Goal: Complete application form

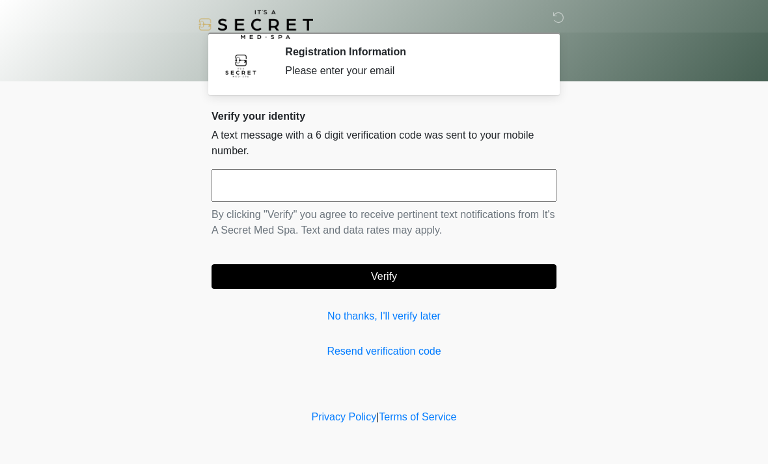
click at [439, 185] on input "text" at bounding box center [383, 185] width 345 height 33
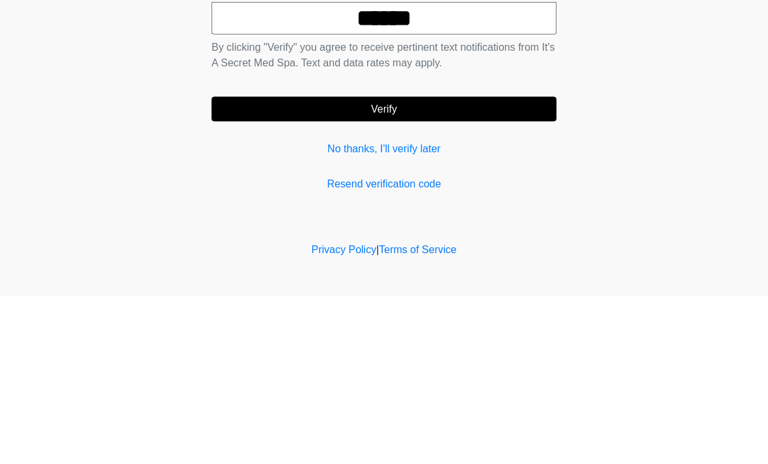
type input "******"
click at [420, 264] on button "Verify" at bounding box center [383, 276] width 345 height 25
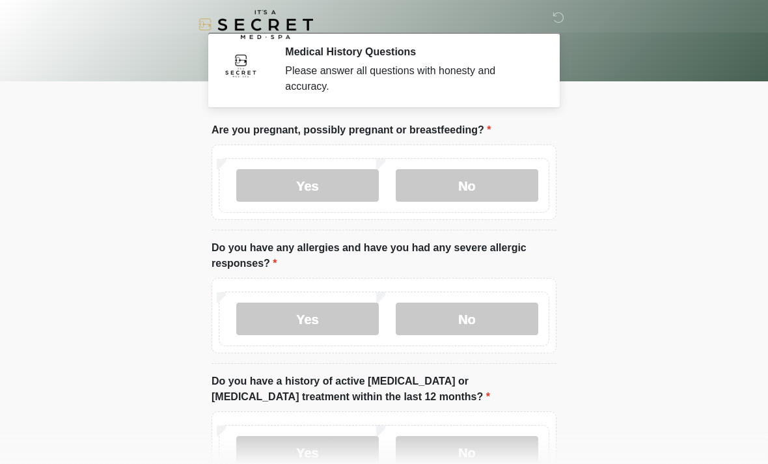
click at [472, 178] on label "No" at bounding box center [467, 185] width 142 height 33
click at [468, 318] on label "No" at bounding box center [467, 319] width 142 height 33
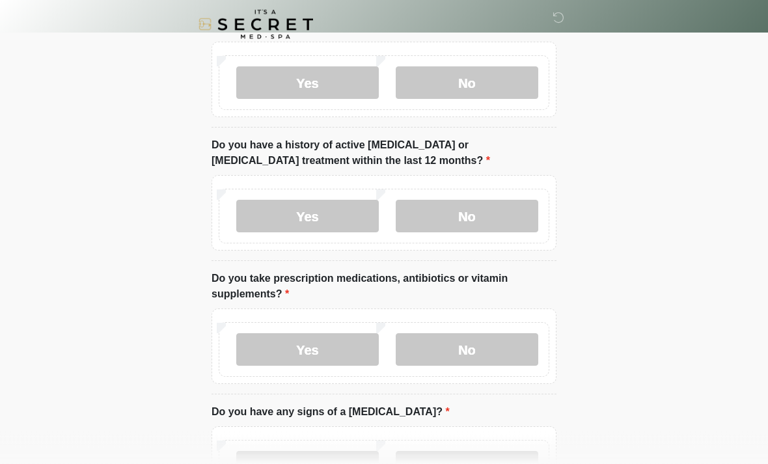
scroll to position [236, 0]
click at [485, 213] on label "No" at bounding box center [467, 216] width 142 height 33
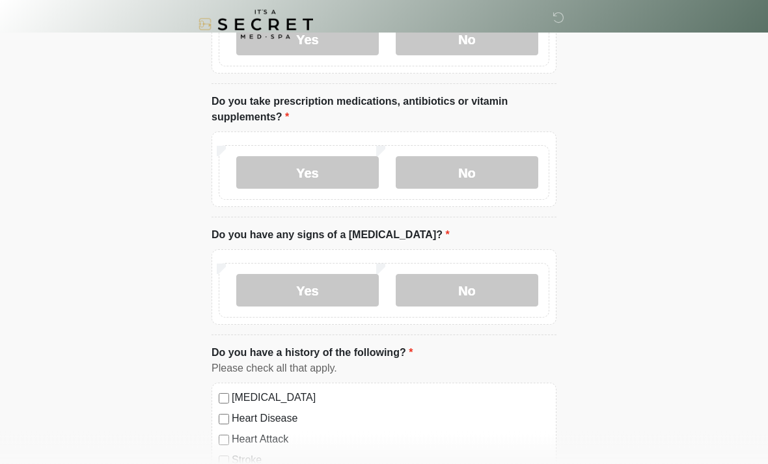
scroll to position [414, 0]
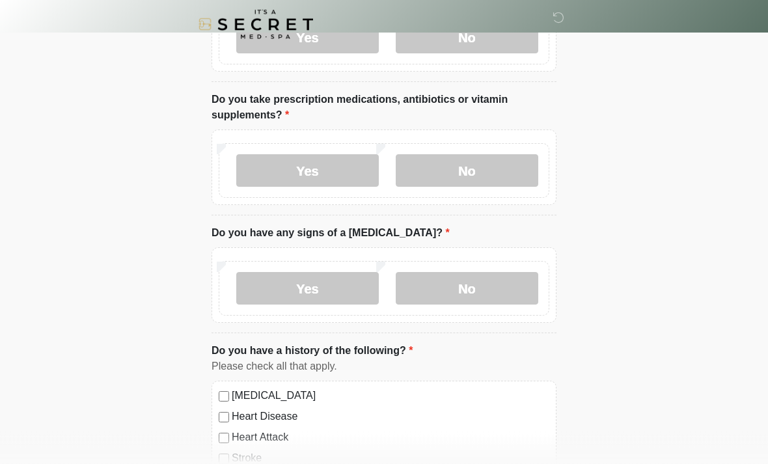
click at [340, 165] on label "Yes" at bounding box center [307, 171] width 142 height 33
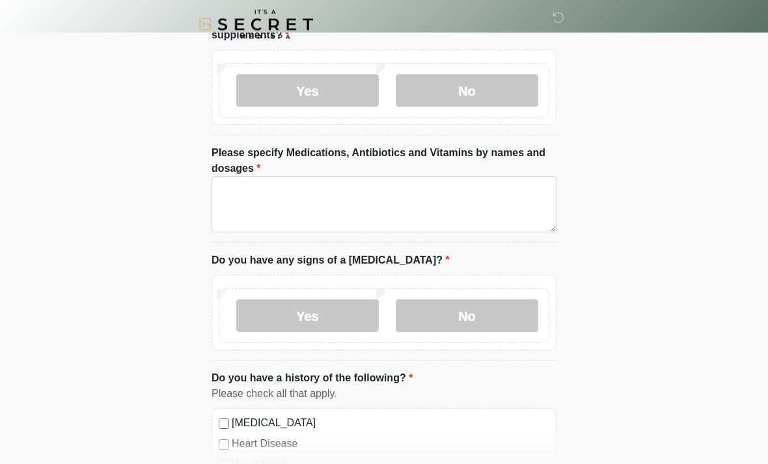
scroll to position [492, 0]
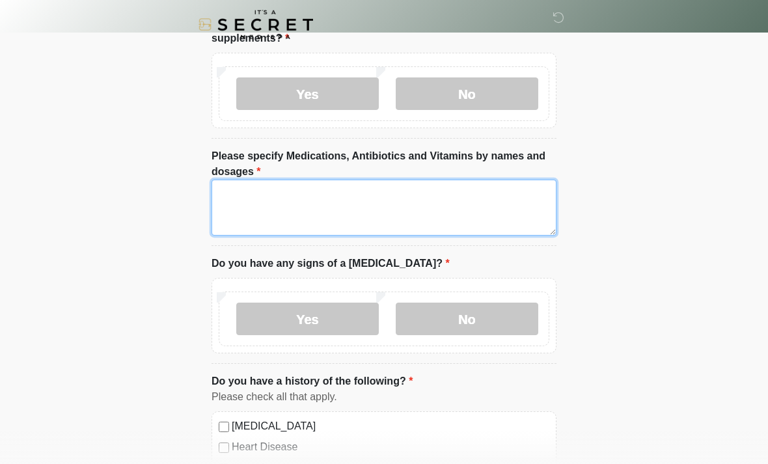
click at [274, 204] on textarea "Please specify Medications, Antibiotics and Vitamins by names and dosages" at bounding box center [383, 208] width 345 height 56
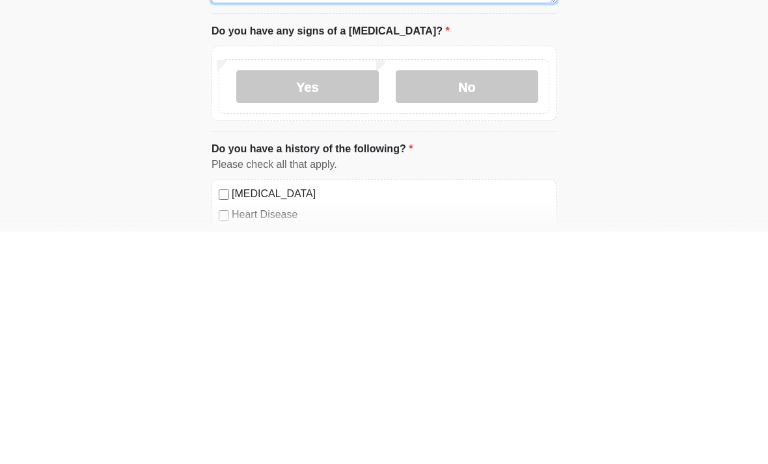
type textarea "******"
click at [461, 303] on label "No" at bounding box center [467, 319] width 142 height 33
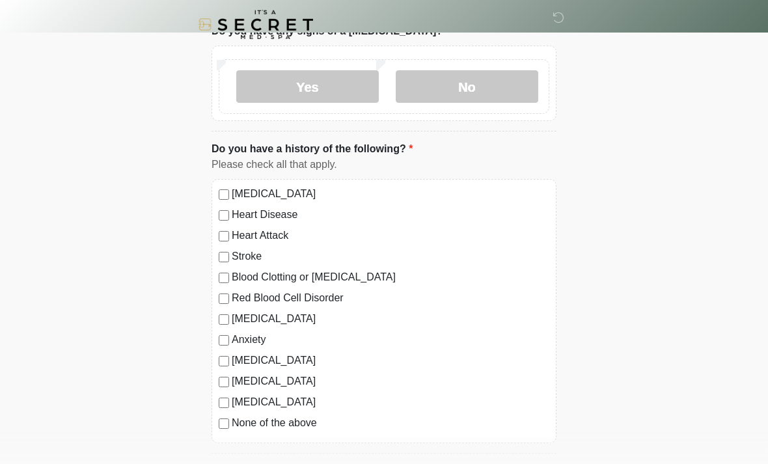
click at [289, 417] on label "None of the above" at bounding box center [390, 423] width 317 height 16
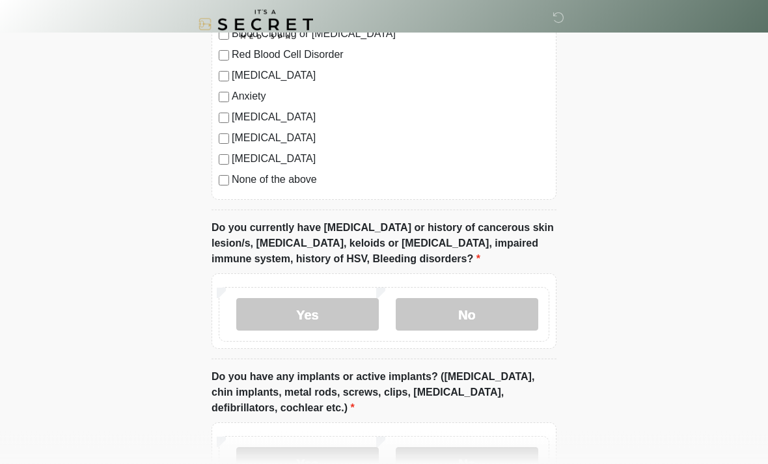
scroll to position [967, 0]
click at [483, 315] on label "No" at bounding box center [467, 314] width 142 height 33
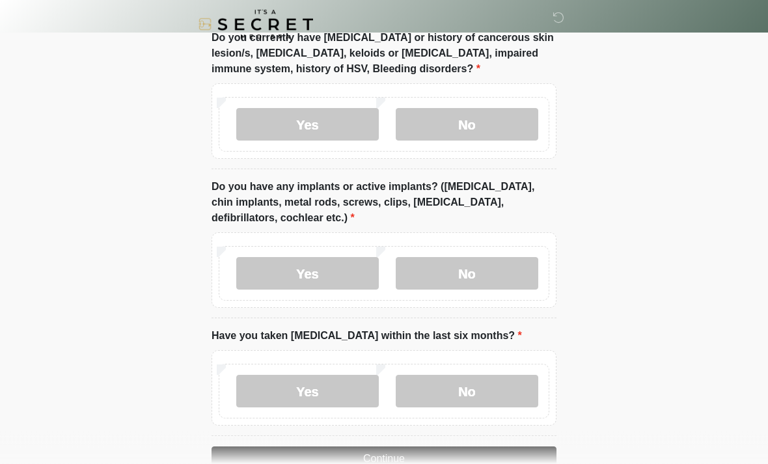
scroll to position [1190, 0]
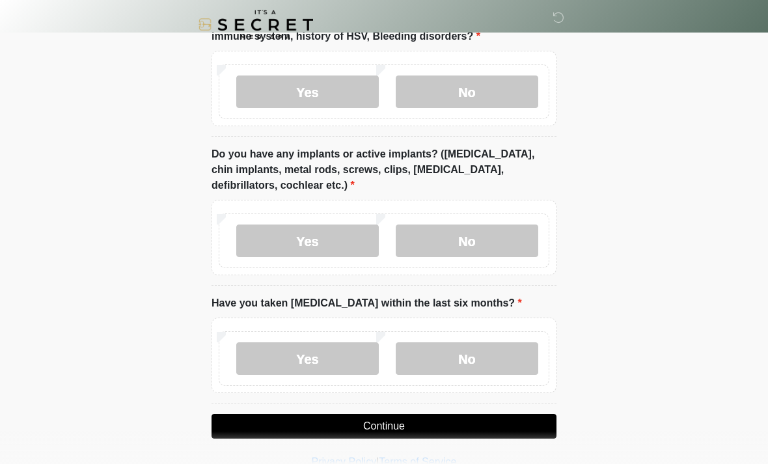
click at [327, 236] on label "Yes" at bounding box center [307, 240] width 142 height 33
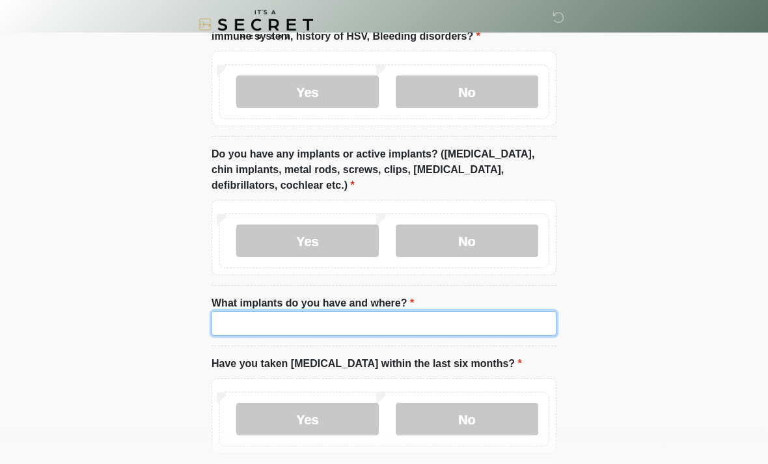
click at [351, 315] on input "What implants do you have and where?" at bounding box center [383, 323] width 345 height 25
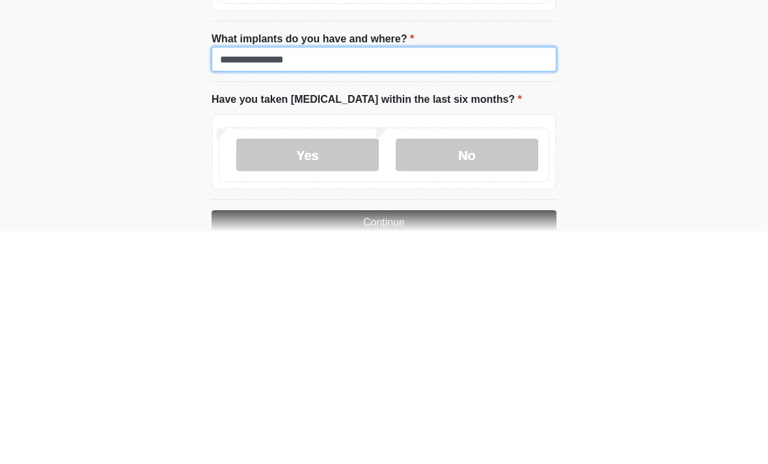
type input "**********"
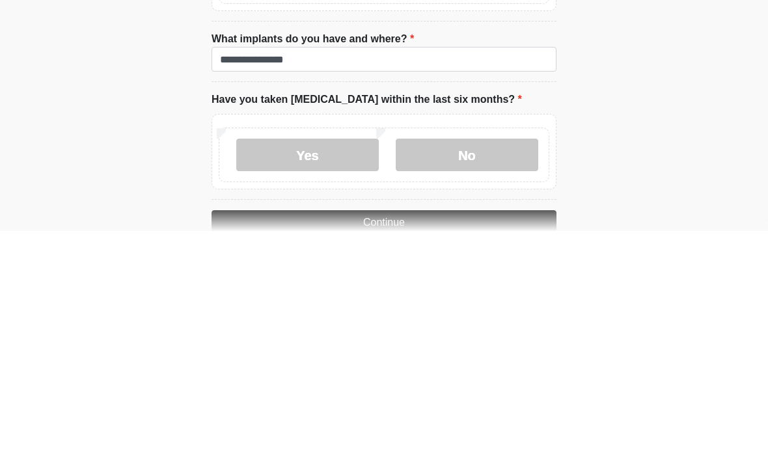
click at [485, 371] on label "No" at bounding box center [467, 387] width 142 height 33
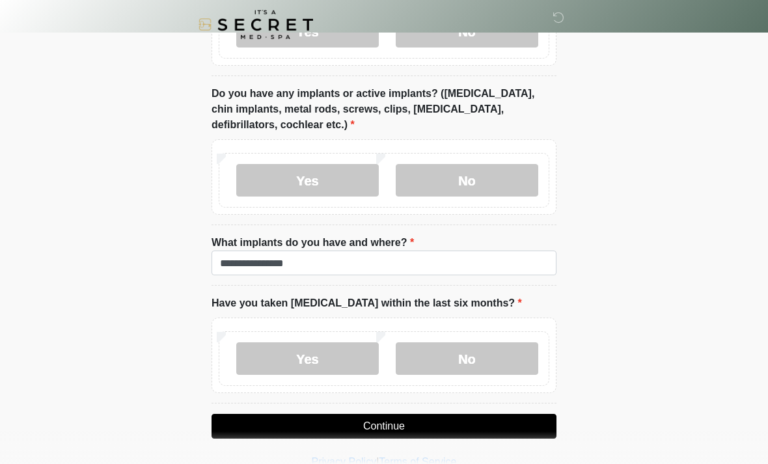
click at [455, 419] on button "Continue" at bounding box center [383, 426] width 345 height 25
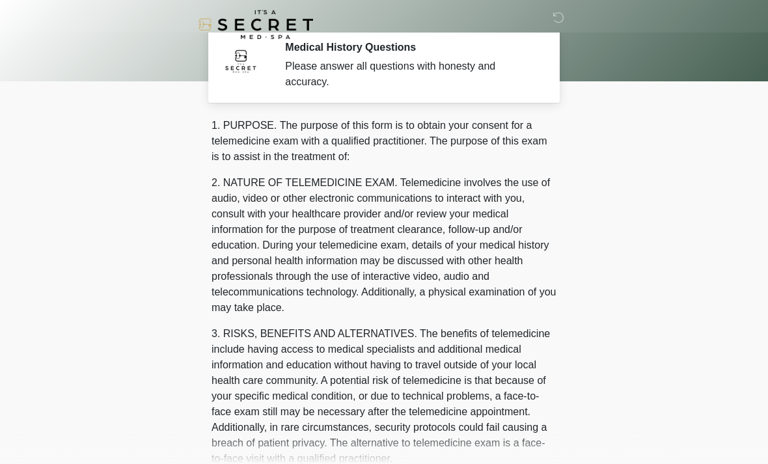
scroll to position [0, 0]
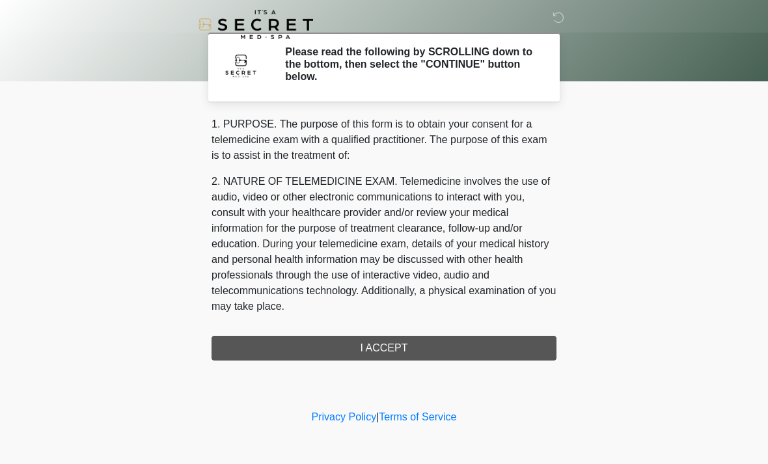
click at [401, 347] on div "1. PURPOSE. The purpose of this form is to obtain your consent for a telemedici…" at bounding box center [383, 238] width 345 height 244
click at [399, 348] on div "1. PURPOSE. The purpose of this form is to obtain your consent for a telemedici…" at bounding box center [383, 238] width 345 height 244
click at [366, 344] on div "1. PURPOSE. The purpose of this form is to obtain your consent for a telemedici…" at bounding box center [383, 238] width 345 height 244
click at [380, 351] on div "1. PURPOSE. The purpose of this form is to obtain your consent for a telemedici…" at bounding box center [383, 238] width 345 height 244
click at [394, 342] on div "1. PURPOSE. The purpose of this form is to obtain your consent for a telemedici…" at bounding box center [383, 238] width 345 height 244
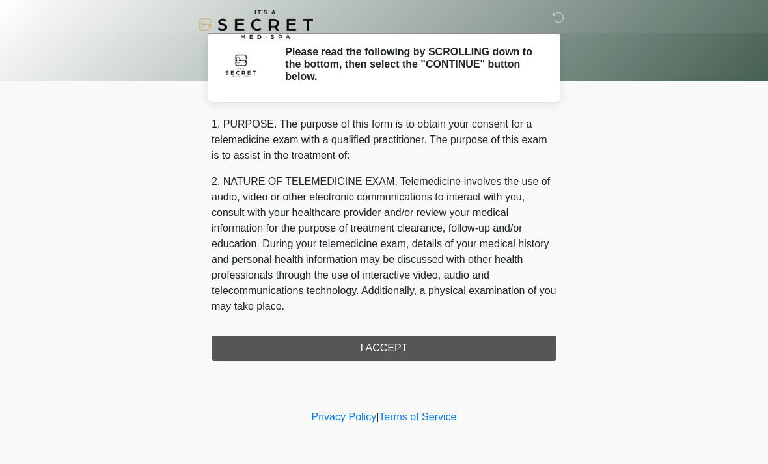
click at [391, 342] on div "1. PURPOSE. The purpose of this form is to obtain your consent for a telemedici…" at bounding box center [383, 238] width 345 height 244
click at [371, 351] on div "1. PURPOSE. The purpose of this form is to obtain your consent for a telemedici…" at bounding box center [383, 238] width 345 height 244
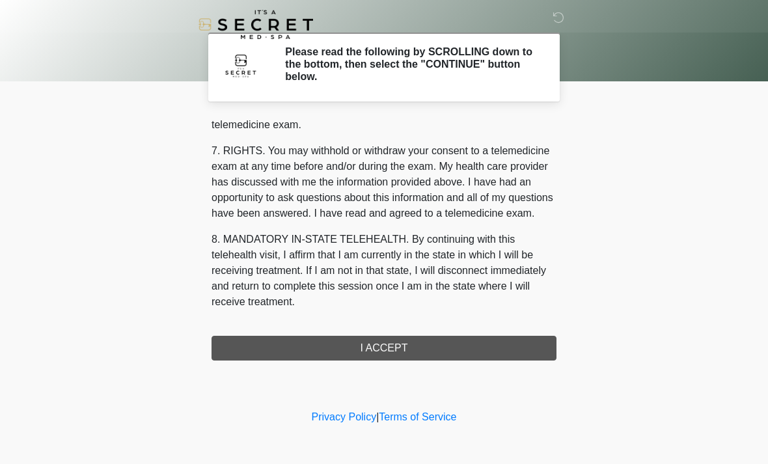
scroll to position [551, 0]
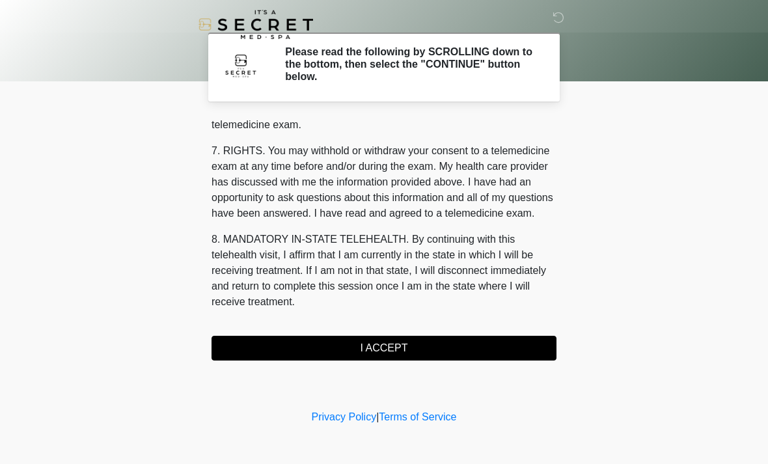
click at [388, 345] on button "I ACCEPT" at bounding box center [383, 348] width 345 height 25
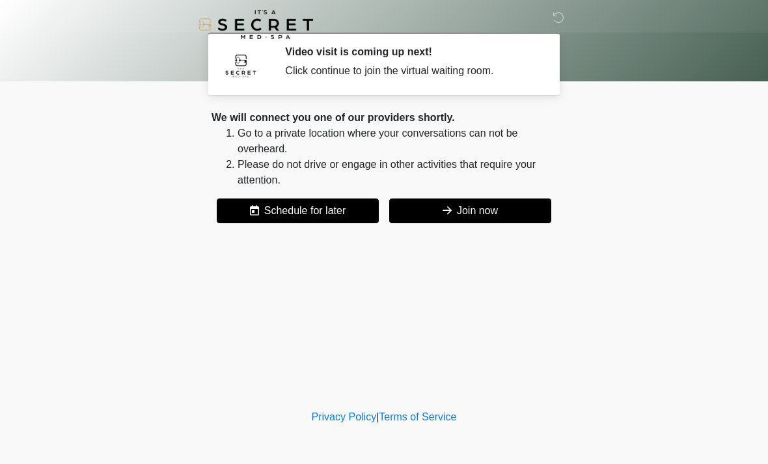
click at [476, 211] on button "Join now" at bounding box center [470, 210] width 162 height 25
